Goal: Use online tool/utility: Utilize a website feature to perform a specific function

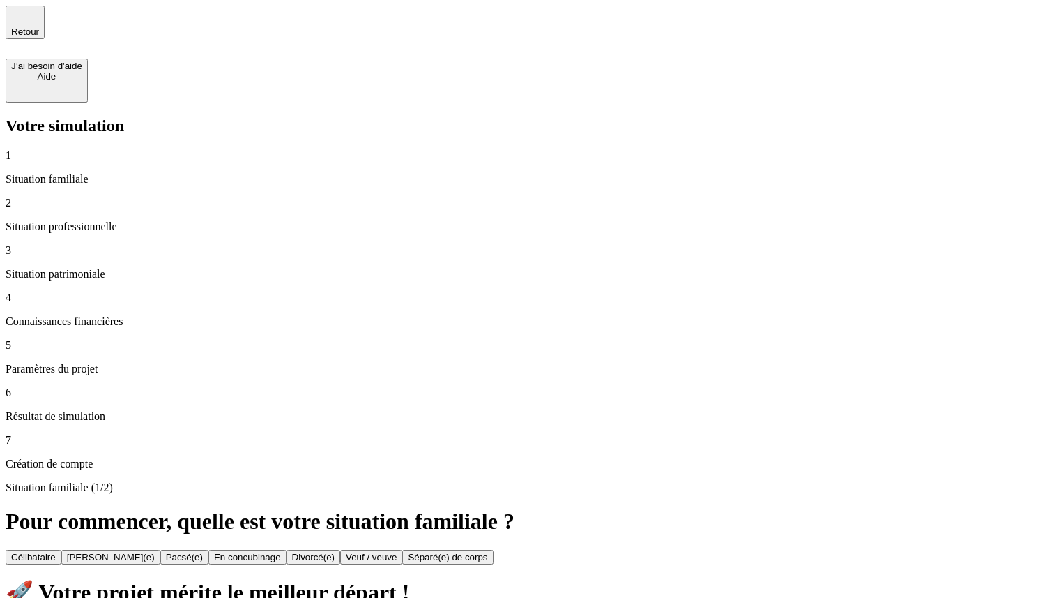
click at [89, 197] on div "2 Situation professionnelle" at bounding box center [527, 215] width 1043 height 36
click at [96, 244] on div "3 Situation patrimoniale" at bounding box center [527, 262] width 1043 height 36
click at [209, 550] on button "Pacsé(e)" at bounding box center [184, 557] width 48 height 15
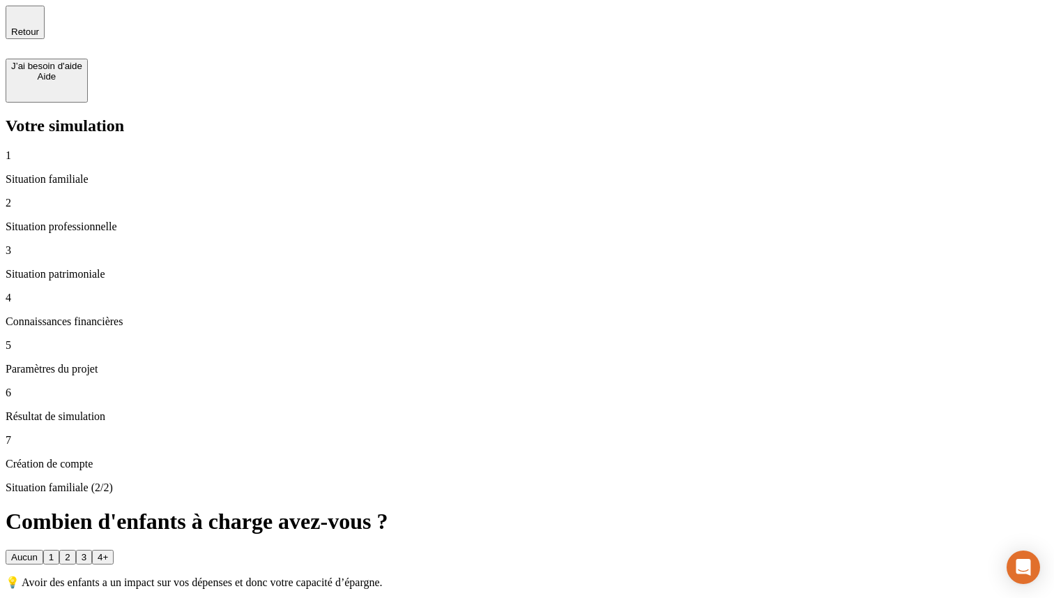
click at [75, 550] on button "2" at bounding box center [67, 557] width 16 height 15
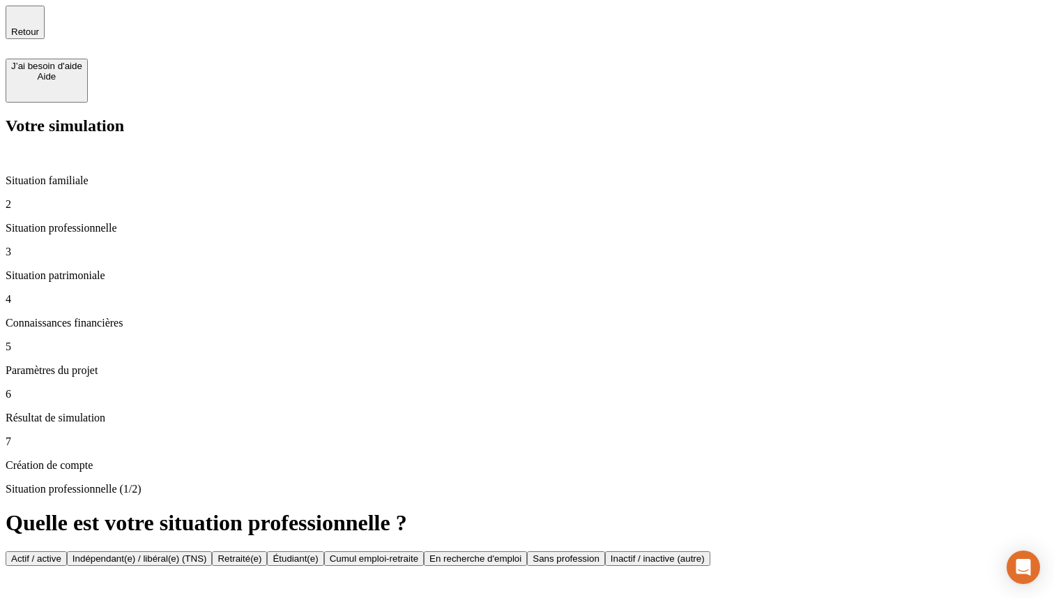
click at [267, 551] on button "Retraité(e)" at bounding box center [239, 558] width 55 height 15
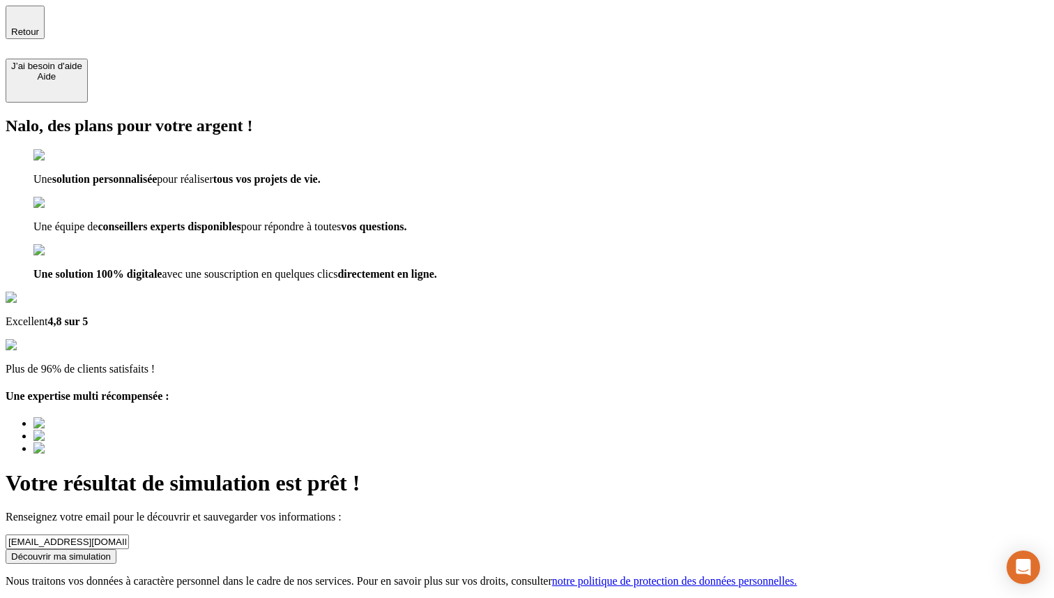
click at [111, 551] on div "Découvrir ma simulation" at bounding box center [61, 556] width 100 height 10
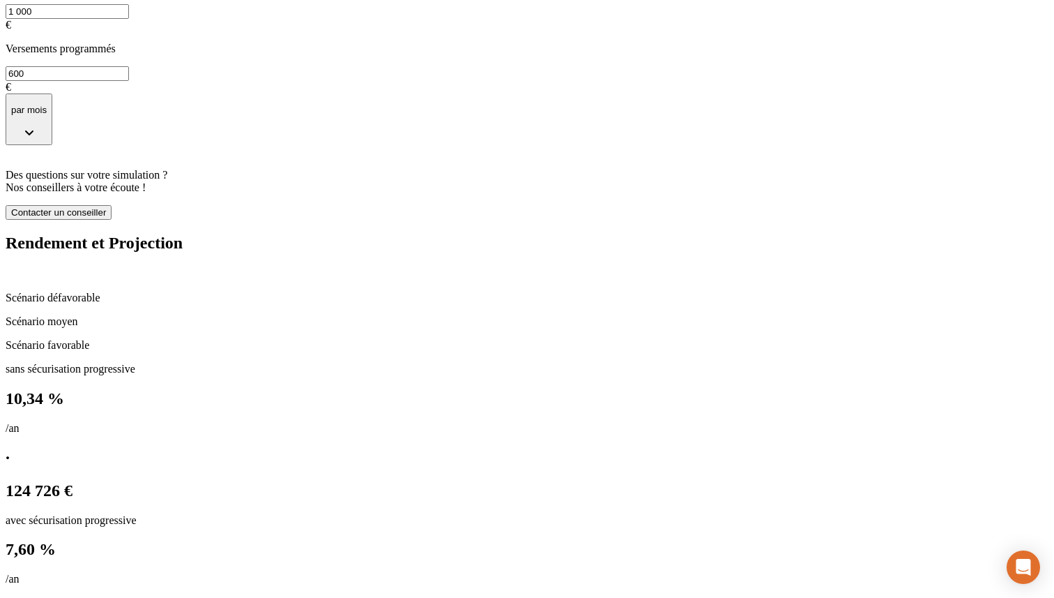
scroll to position [689, 0]
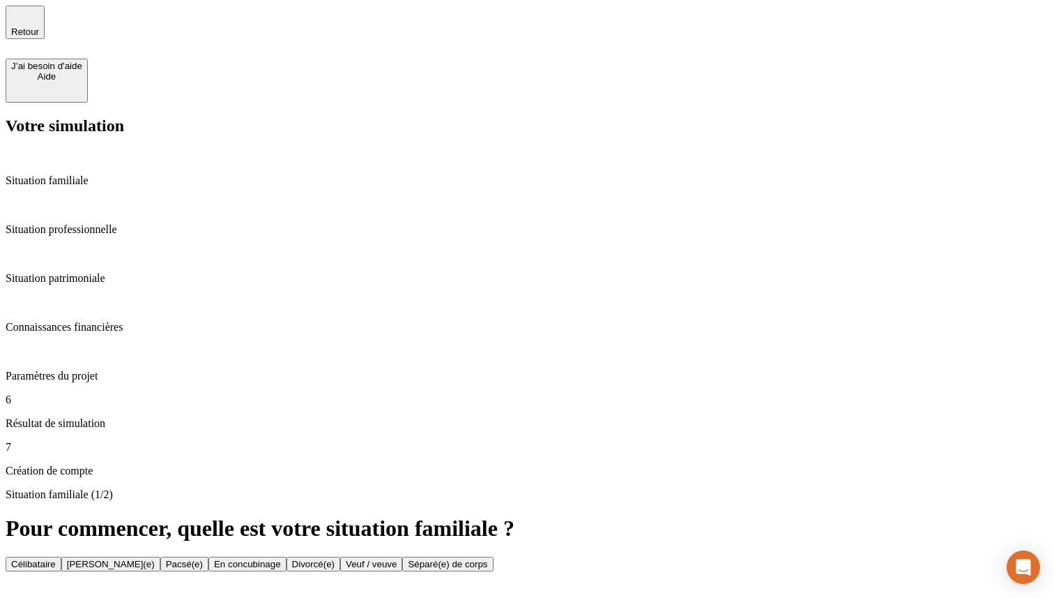
click at [114, 223] on p "Situation professionnelle" at bounding box center [527, 229] width 1043 height 13
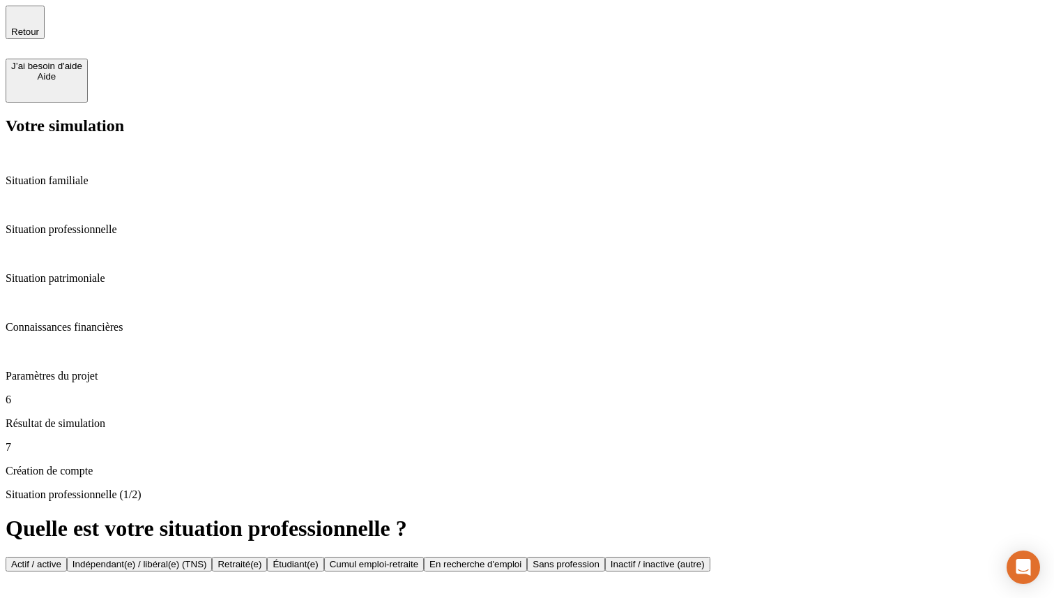
click at [105, 247] on div "Situation patrimoniale" at bounding box center [527, 266] width 1043 height 38
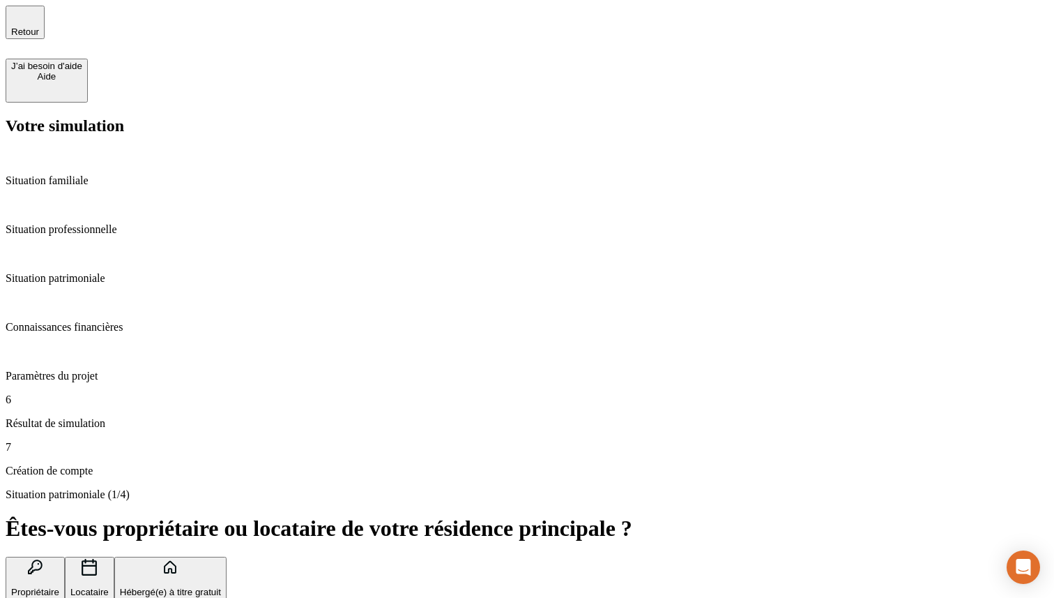
click at [103, 321] on p "Connaissances financières" at bounding box center [527, 327] width 1043 height 13
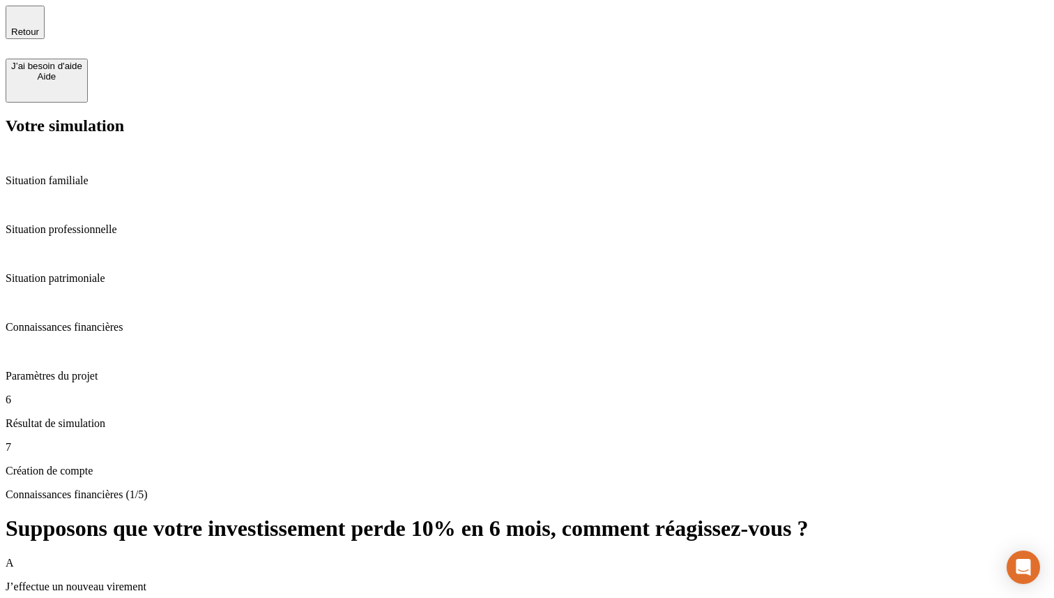
click at [95, 370] on p "Paramètres du projet" at bounding box center [527, 376] width 1043 height 13
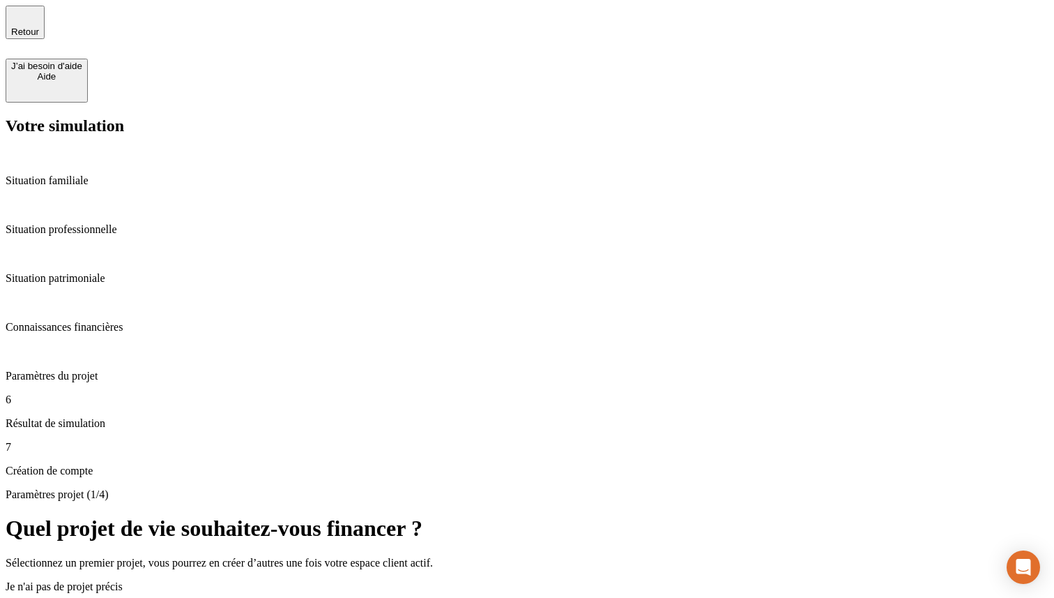
click at [72, 174] on p "Situation familiale" at bounding box center [527, 180] width 1043 height 13
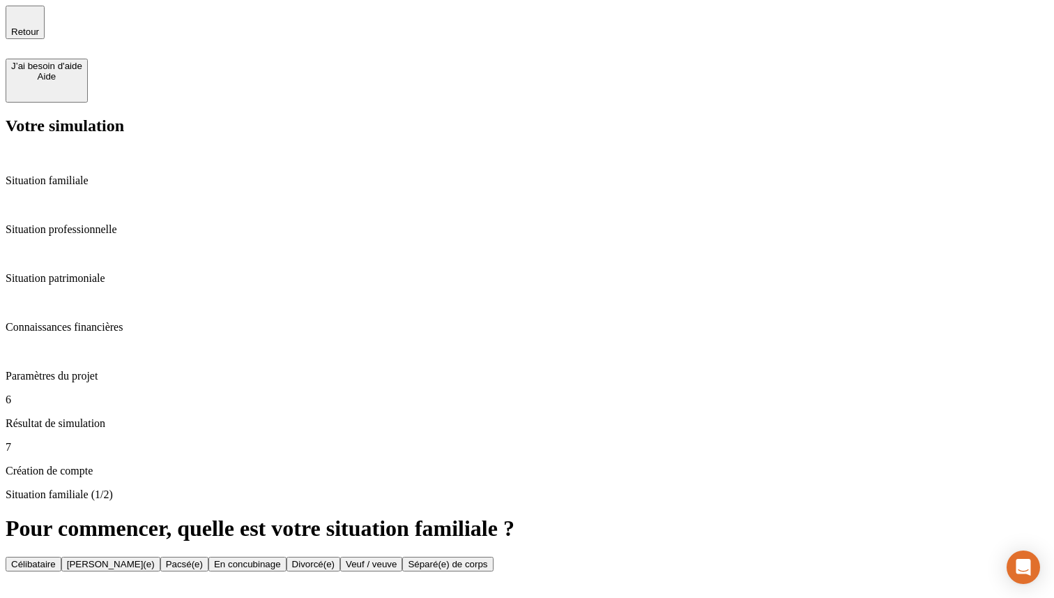
click at [61, 557] on button "Célibataire" at bounding box center [34, 564] width 56 height 15
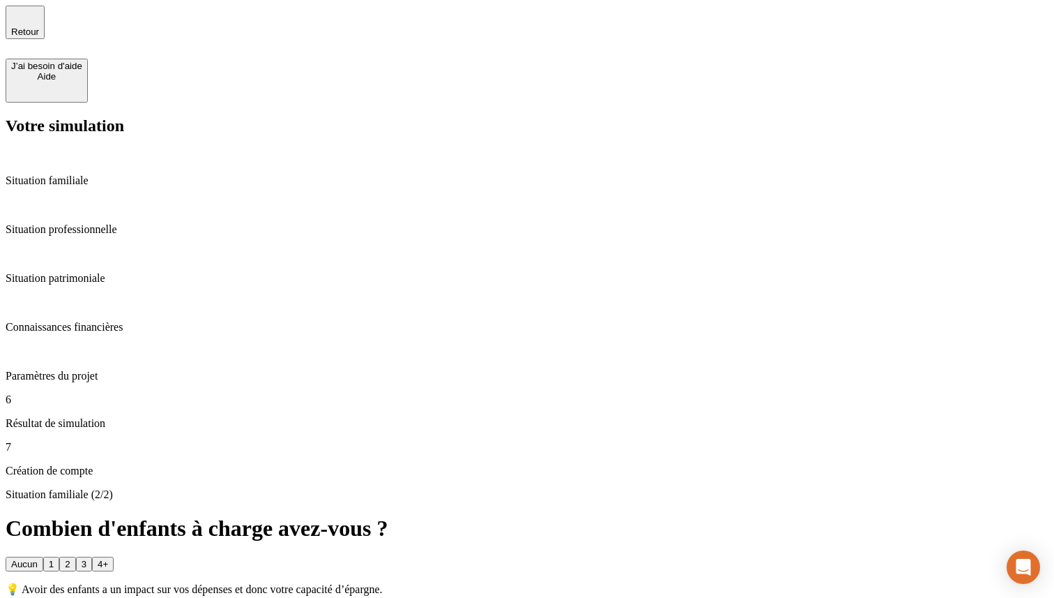
click at [77, 116] on div "Votre simulation Situation familiale Situation professionnelle Situation patrim…" at bounding box center [527, 296] width 1043 height 361
click at [69, 174] on p "Situation familiale" at bounding box center [527, 180] width 1043 height 13
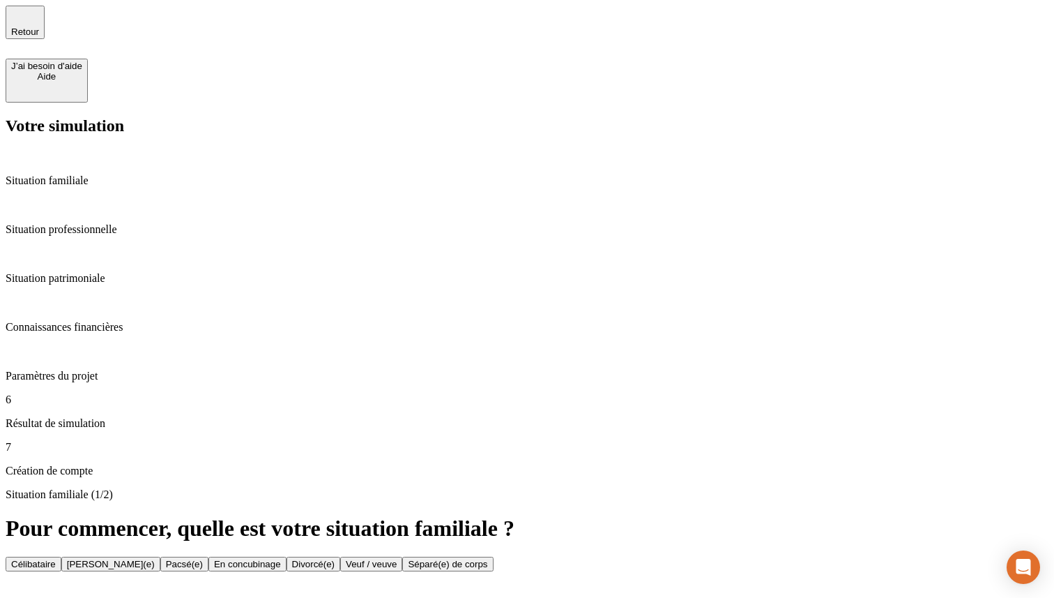
click at [92, 223] on p "Situation professionnelle" at bounding box center [527, 229] width 1043 height 13
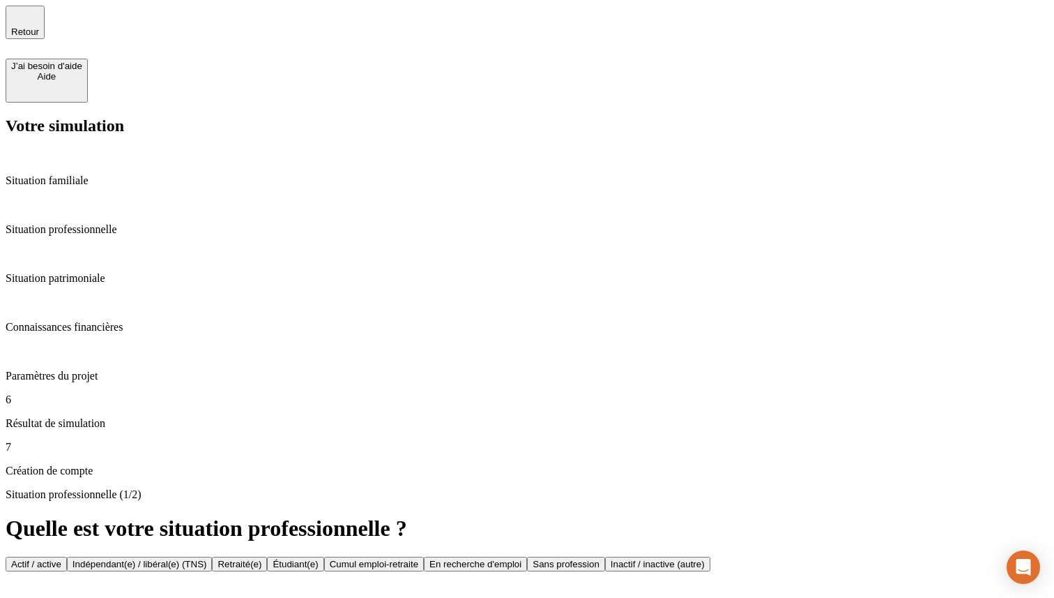
click at [77, 272] on p "Situation patrimoniale" at bounding box center [527, 278] width 1043 height 13
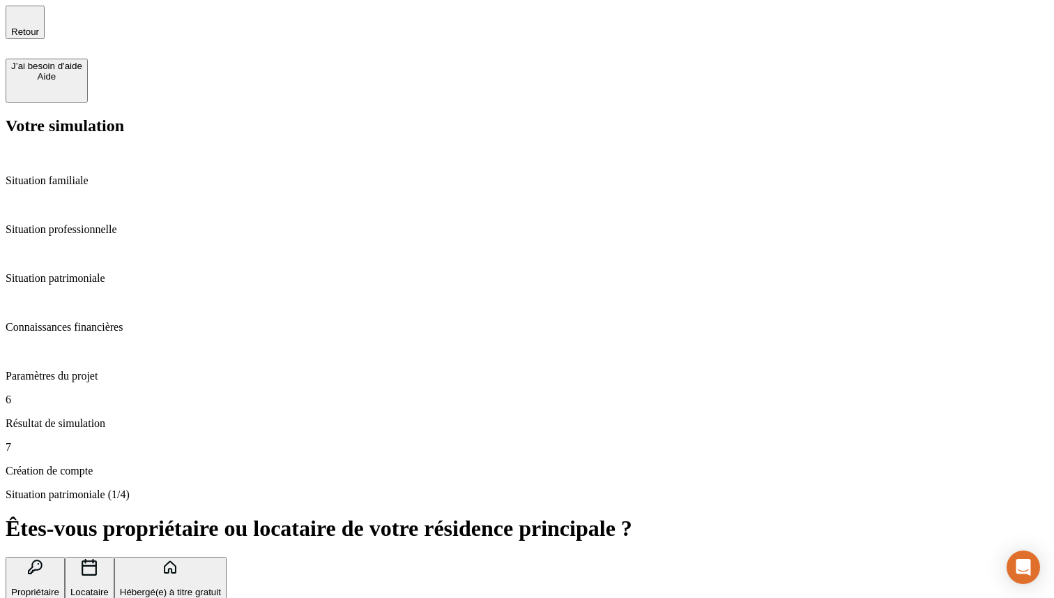
click at [59, 321] on p "Connaissances financières" at bounding box center [527, 327] width 1043 height 13
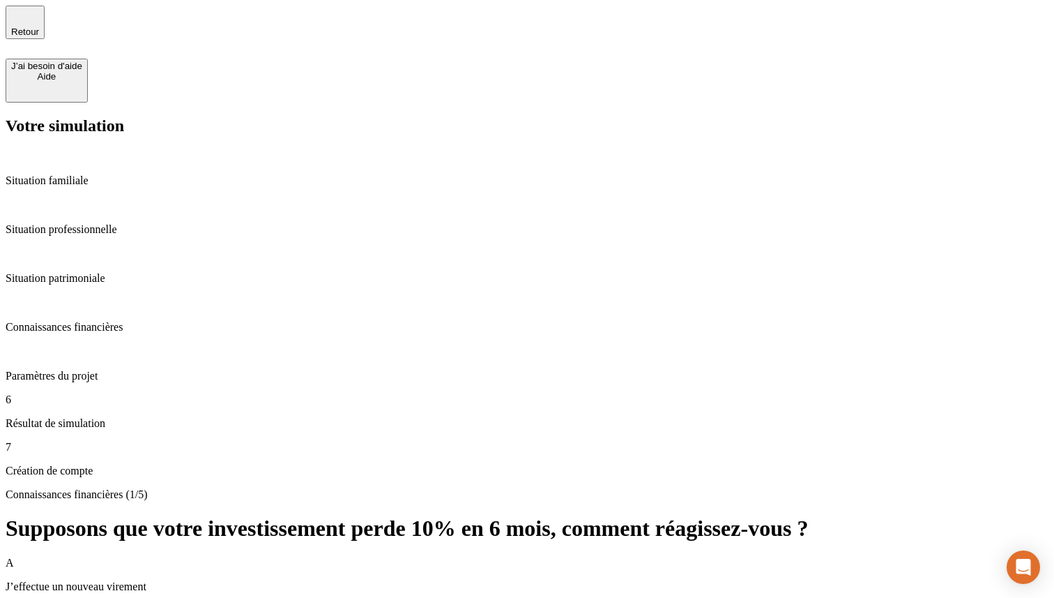
click at [68, 370] on p "Paramètres du projet" at bounding box center [527, 376] width 1043 height 13
